Goal: Task Accomplishment & Management: Manage account settings

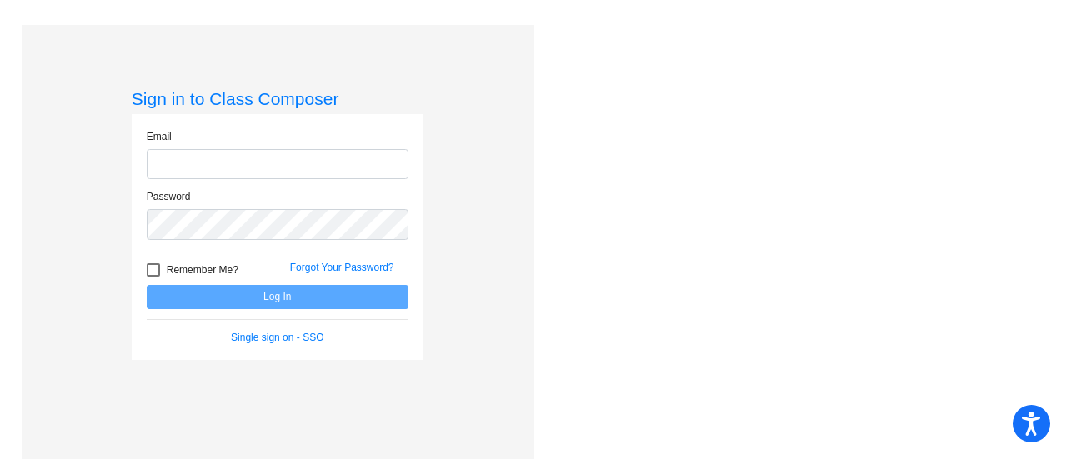
type input "[EMAIL_ADDRESS][DOMAIN_NAME]"
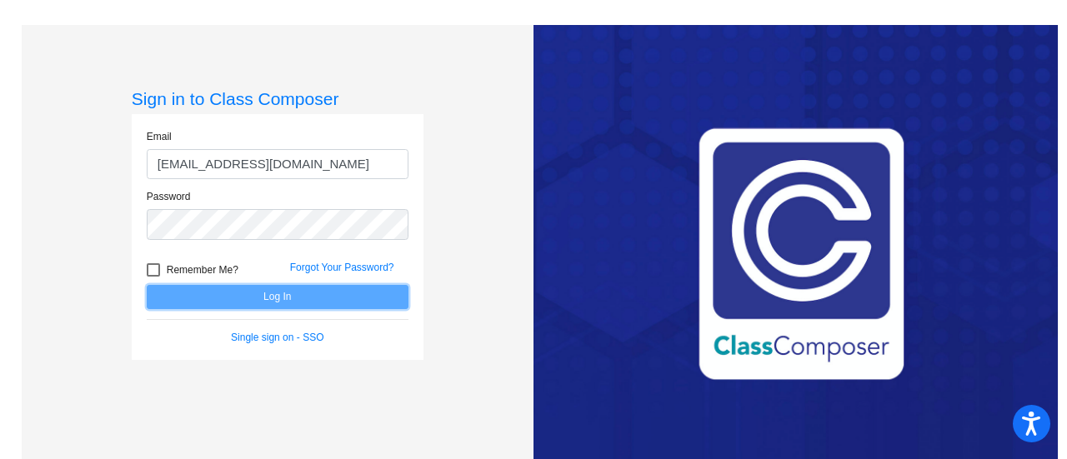
click at [275, 293] on button "Log In" at bounding box center [278, 297] width 262 height 24
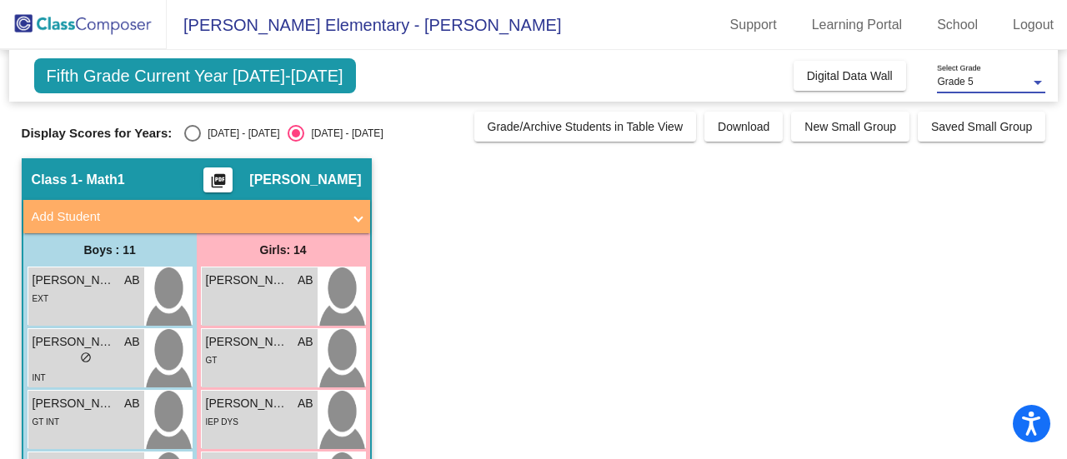
click at [1033, 82] on div at bounding box center [1037, 83] width 8 height 4
click at [188, 131] on div at bounding box center [533, 229] width 1067 height 459
click at [188, 131] on div "Select an option" at bounding box center [192, 133] width 17 height 17
click at [192, 142] on input "[DATE] - [DATE]" at bounding box center [192, 142] width 1 height 1
radio input "true"
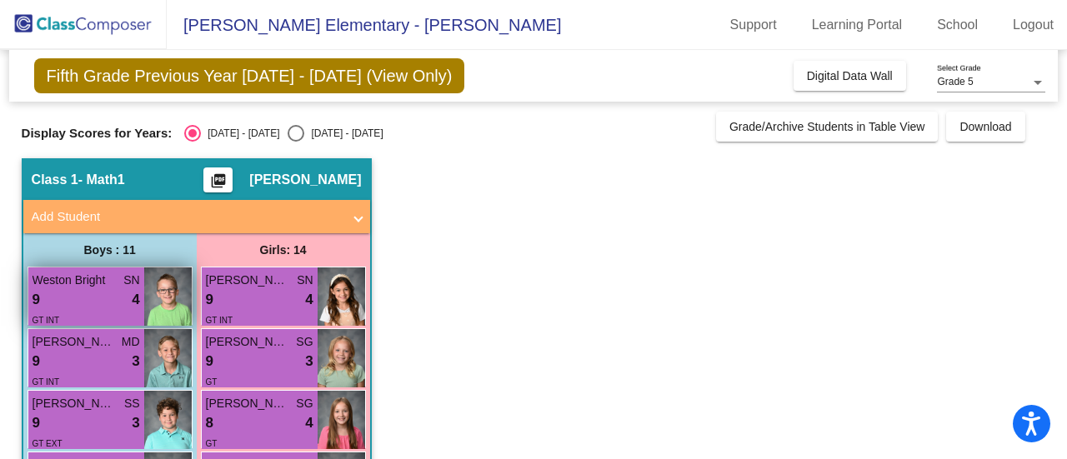
click at [74, 277] on span "Weston Bright" at bounding box center [73, 280] width 83 height 17
click at [82, 284] on span "Weston Bright" at bounding box center [73, 280] width 83 height 17
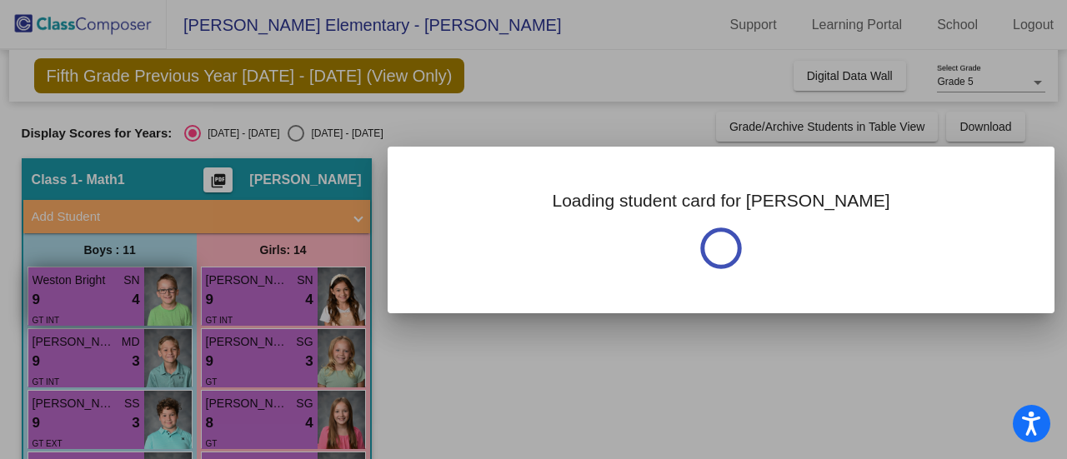
click at [82, 284] on div at bounding box center [533, 229] width 1067 height 459
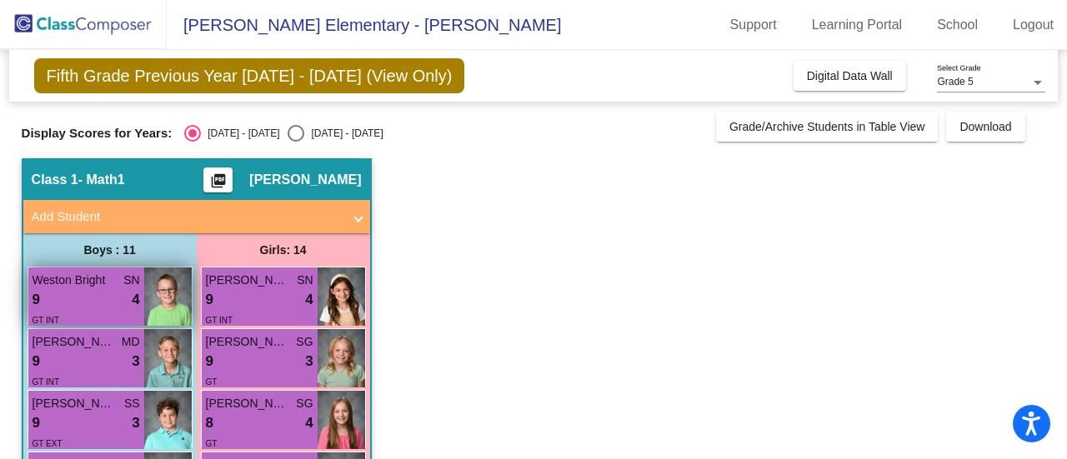
click at [82, 284] on span "Weston Bright" at bounding box center [73, 280] width 83 height 17
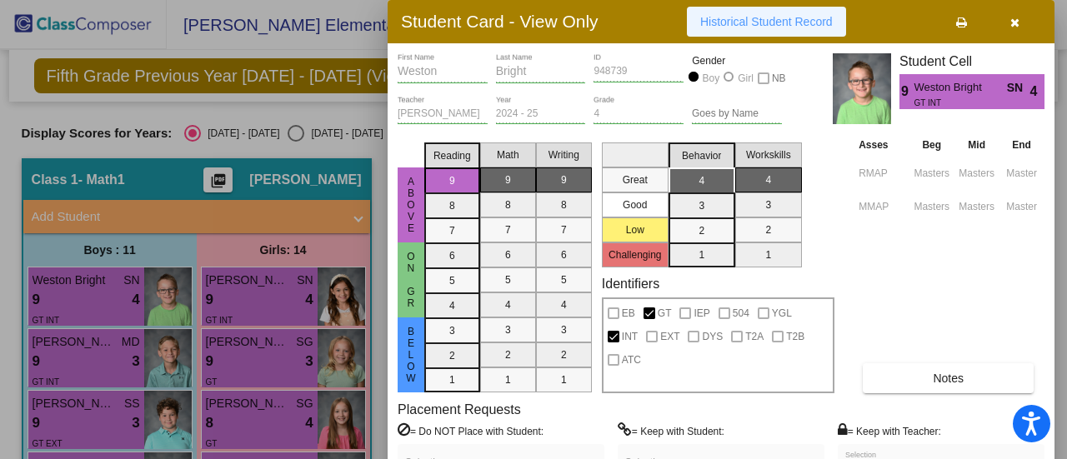
click at [777, 12] on button "Historical Student Record" at bounding box center [766, 22] width 159 height 30
click at [1012, 21] on icon "button" at bounding box center [1014, 23] width 9 height 12
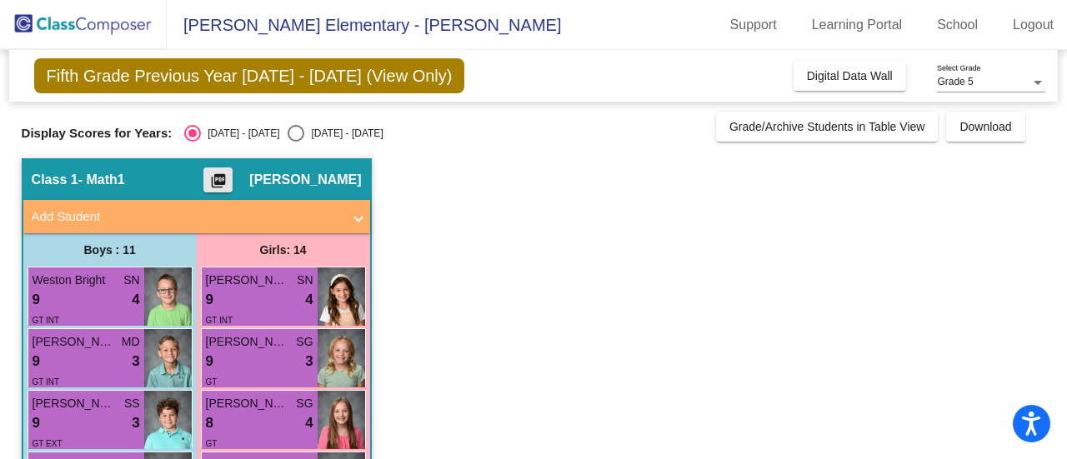
click at [228, 174] on mat-icon "picture_as_pdf" at bounding box center [218, 183] width 20 height 23
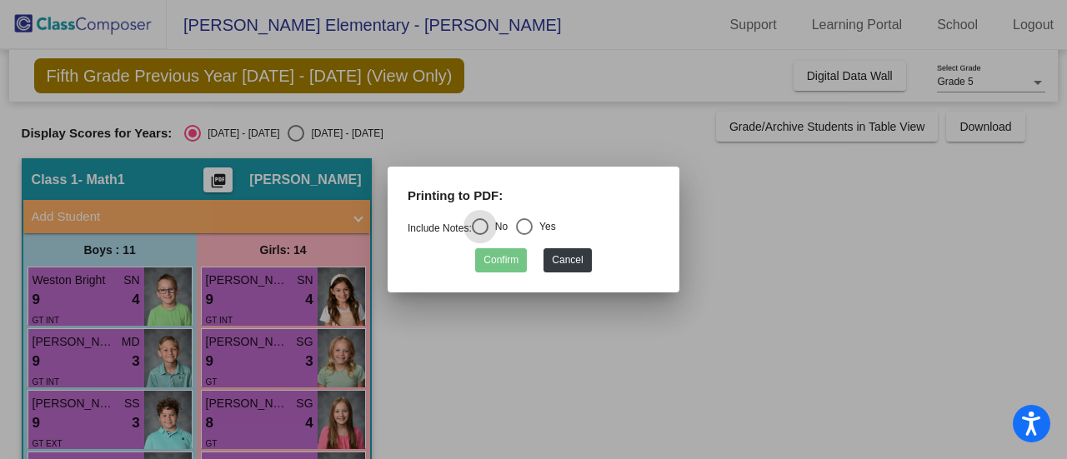
click at [532, 224] on div "Select an option" at bounding box center [524, 226] width 17 height 17
click at [524, 235] on input "Yes" at bounding box center [523, 235] width 1 height 1
radio input "true"
click at [488, 259] on button "Confirm" at bounding box center [501, 260] width 52 height 24
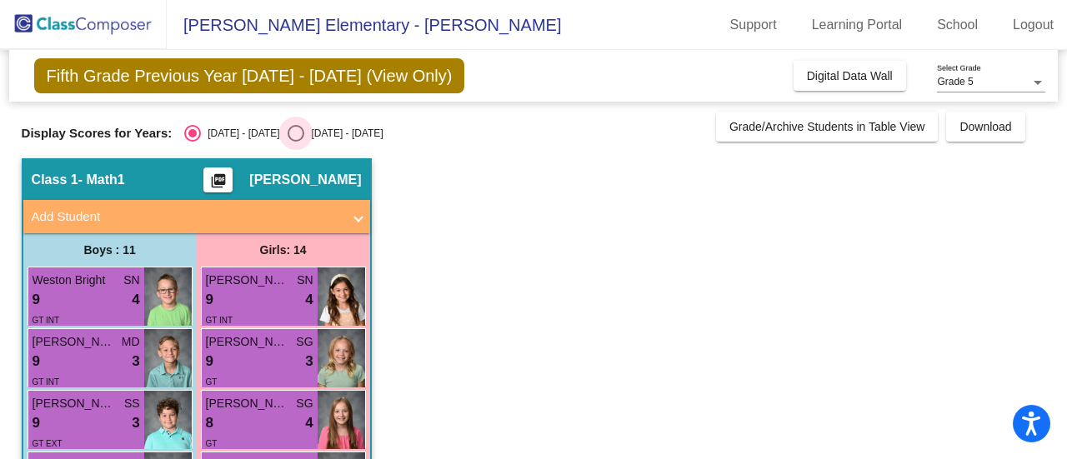
click at [304, 132] on div "[DATE] - [DATE]" at bounding box center [343, 133] width 78 height 15
click at [295, 142] on input "[DATE] - [DATE]" at bounding box center [295, 142] width 1 height 1
radio input "true"
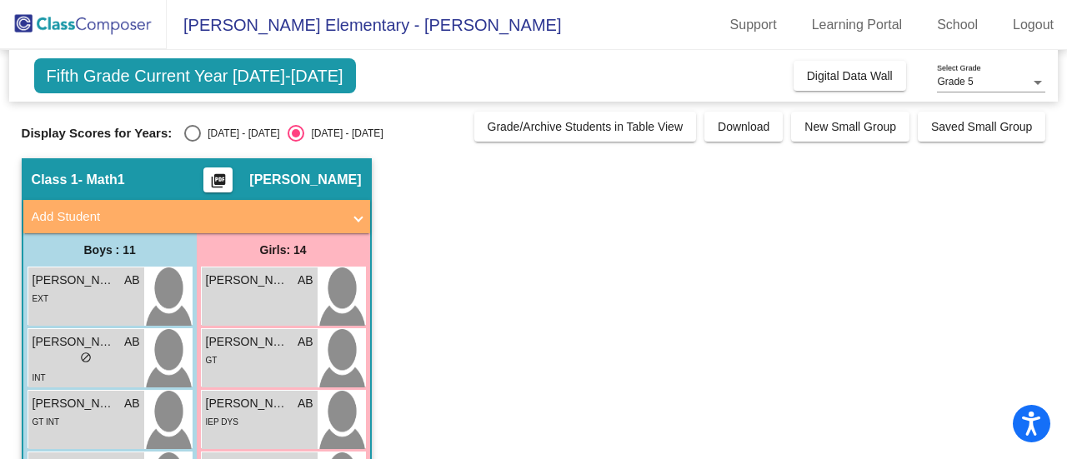
click at [188, 131] on div "Select an option" at bounding box center [192, 133] width 17 height 17
click at [192, 142] on input "[DATE] - [DATE]" at bounding box center [192, 142] width 1 height 1
radio input "true"
